Goal: Transaction & Acquisition: Purchase product/service

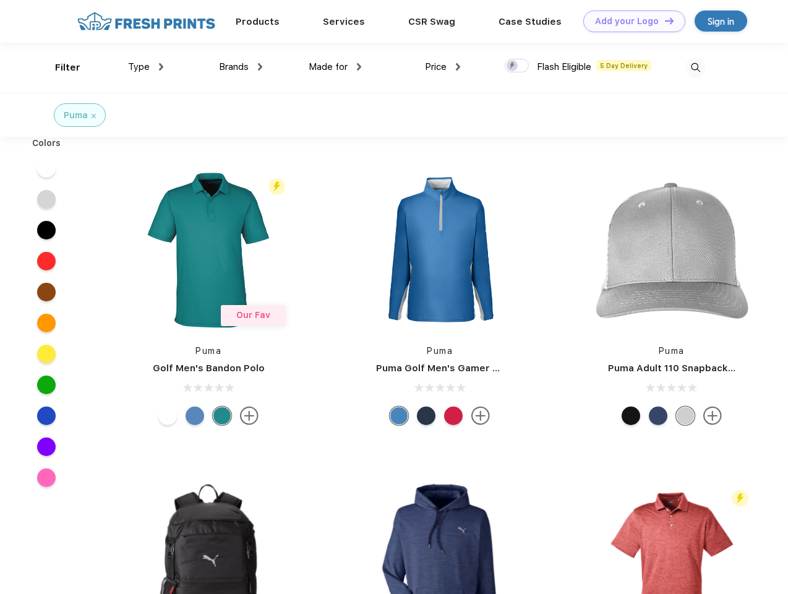
scroll to position [1, 0]
click at [630, 21] on link "Add your Logo Design Tool" at bounding box center [635, 22] width 102 height 22
click at [0, 0] on div "Design Tool" at bounding box center [0, 0] width 0 height 0
click at [664, 20] on link "Add your Logo Design Tool" at bounding box center [635, 22] width 102 height 22
click at [59, 67] on div "Filter" at bounding box center [67, 68] width 25 height 14
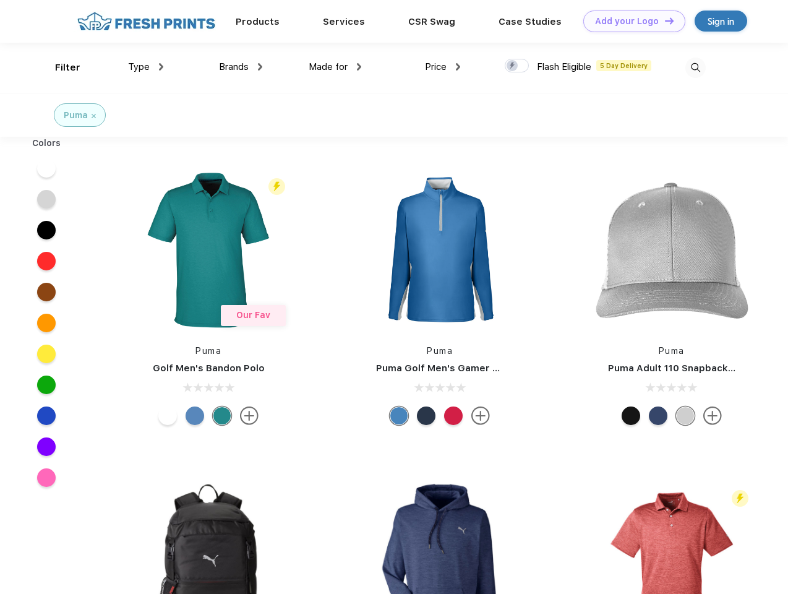
click at [146, 67] on span "Type" at bounding box center [139, 66] width 22 height 11
click at [241, 67] on span "Brands" at bounding box center [234, 66] width 30 height 11
click at [335, 67] on span "Made for" at bounding box center [328, 66] width 39 height 11
click at [443, 67] on span "Price" at bounding box center [436, 66] width 22 height 11
click at [517, 66] on div at bounding box center [517, 66] width 24 height 14
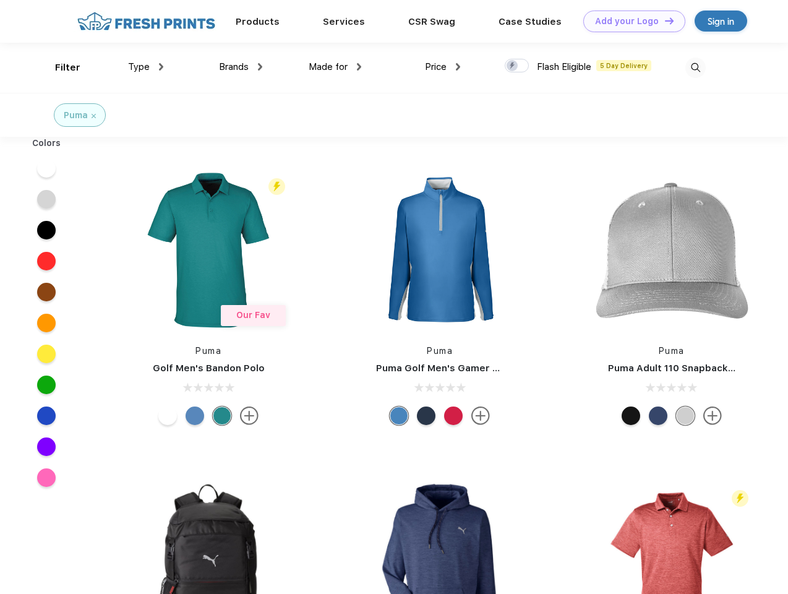
click at [513, 66] on input "checkbox" at bounding box center [509, 62] width 8 height 8
click at [696, 67] on img at bounding box center [696, 68] width 20 height 20
